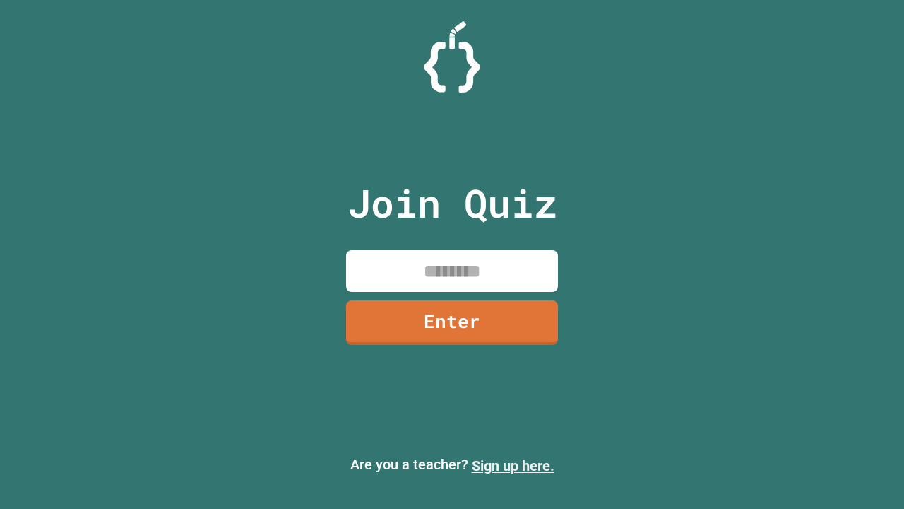
click at [513, 466] on link "Sign up here." at bounding box center [513, 465] width 83 height 17
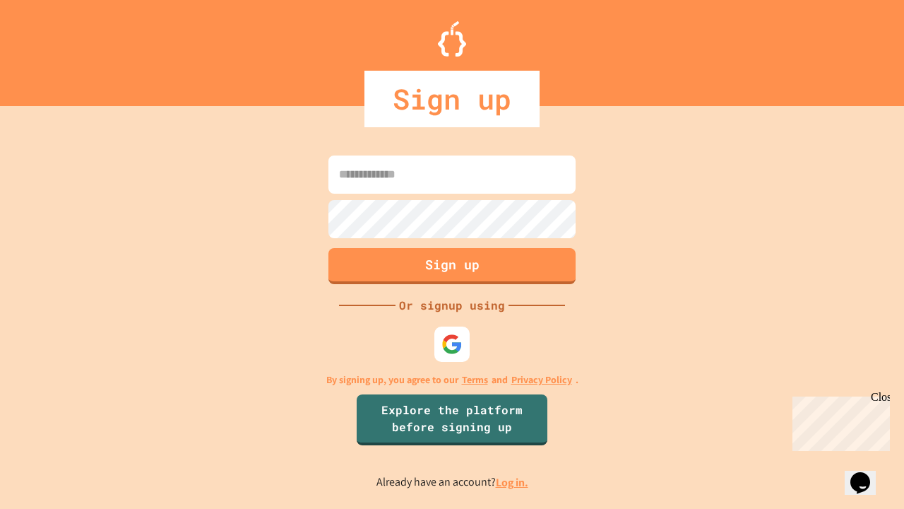
click at [513, 482] on link "Log in." at bounding box center [512, 482] width 33 height 15
